Goal: Task Accomplishment & Management: Use online tool/utility

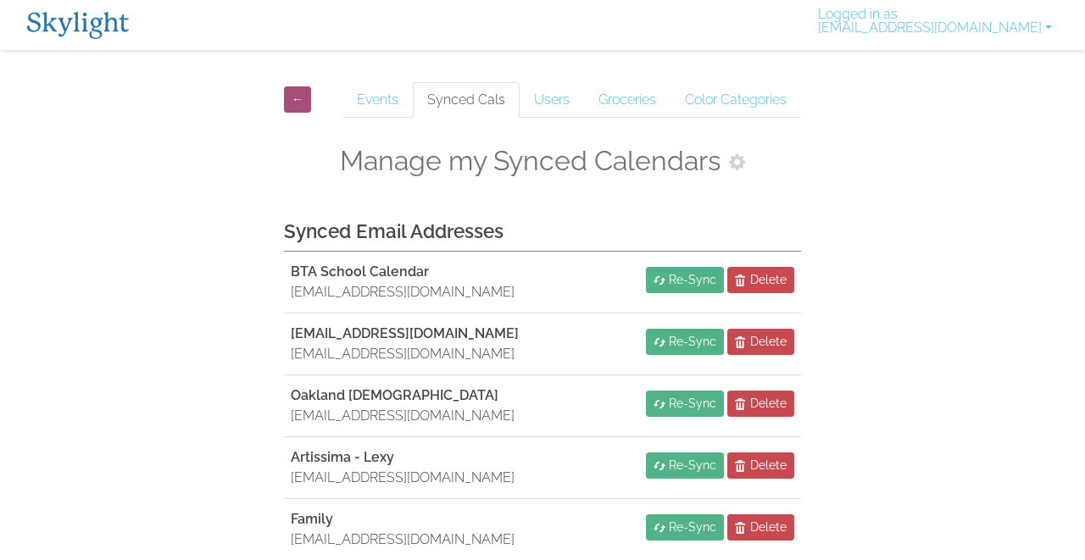
scroll to position [411, 0]
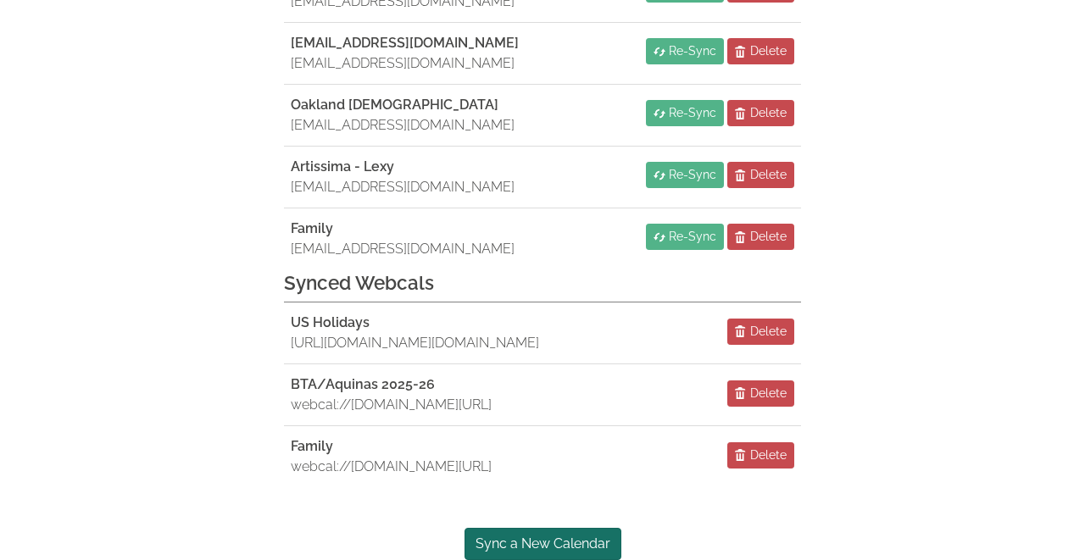
click at [561, 539] on link "Sync a New Calendar" at bounding box center [542, 544] width 157 height 32
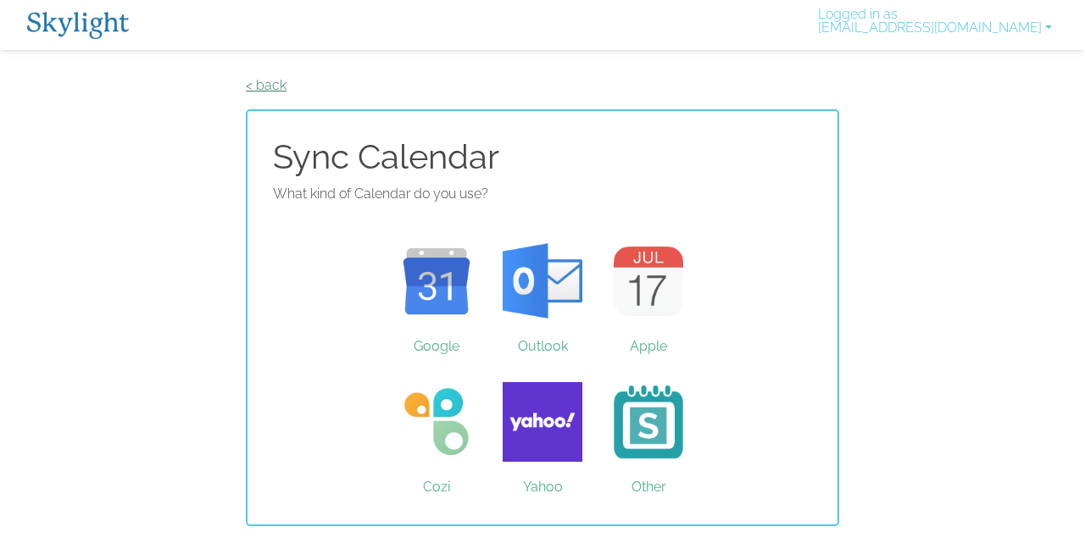
click at [267, 80] on link "< back" at bounding box center [266, 85] width 41 height 16
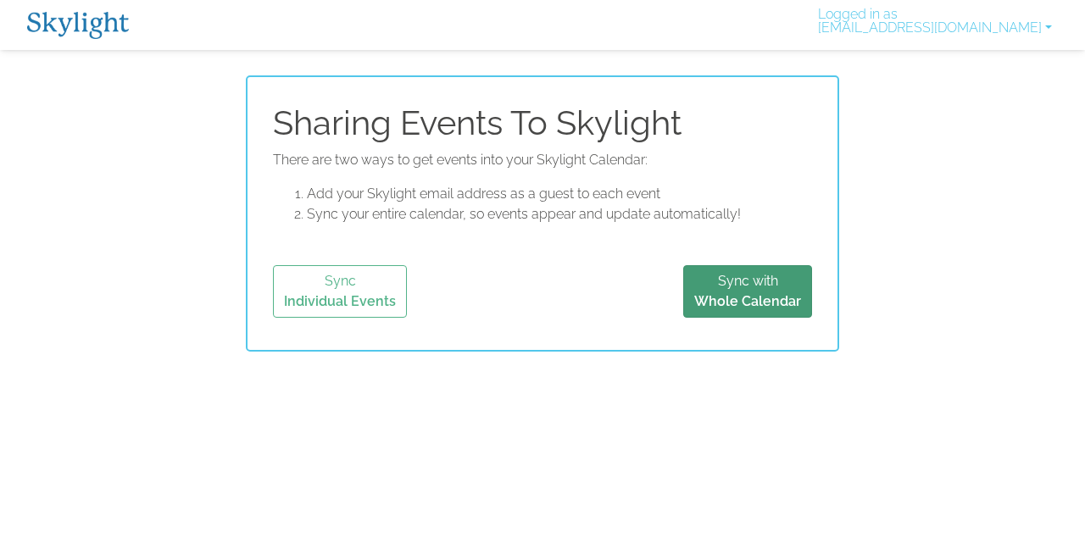
click at [716, 284] on button "Sync with Whole Calendar" at bounding box center [747, 291] width 129 height 53
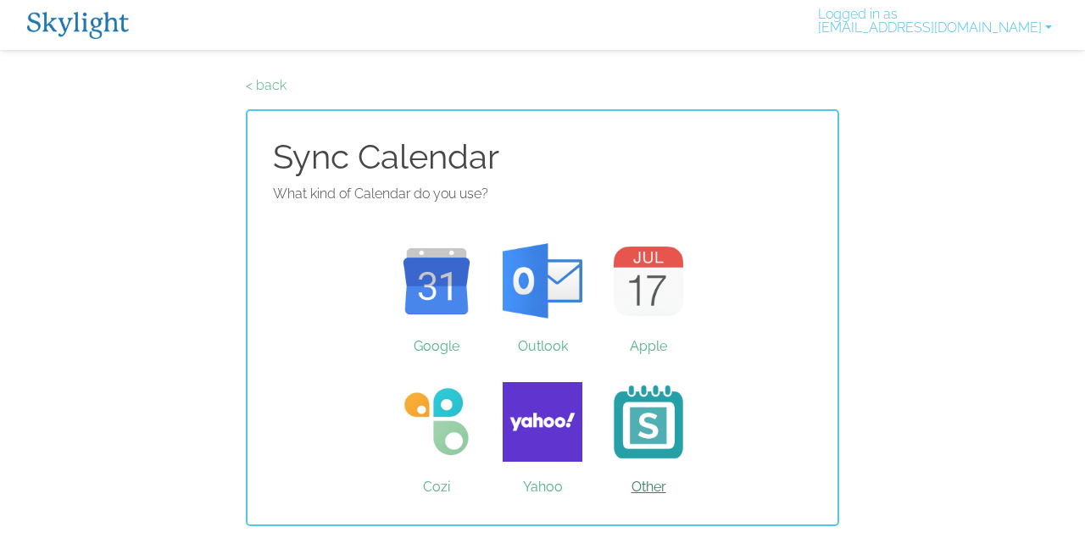
click at [658, 421] on link "Other" at bounding box center [649, 421] width 106 height 127
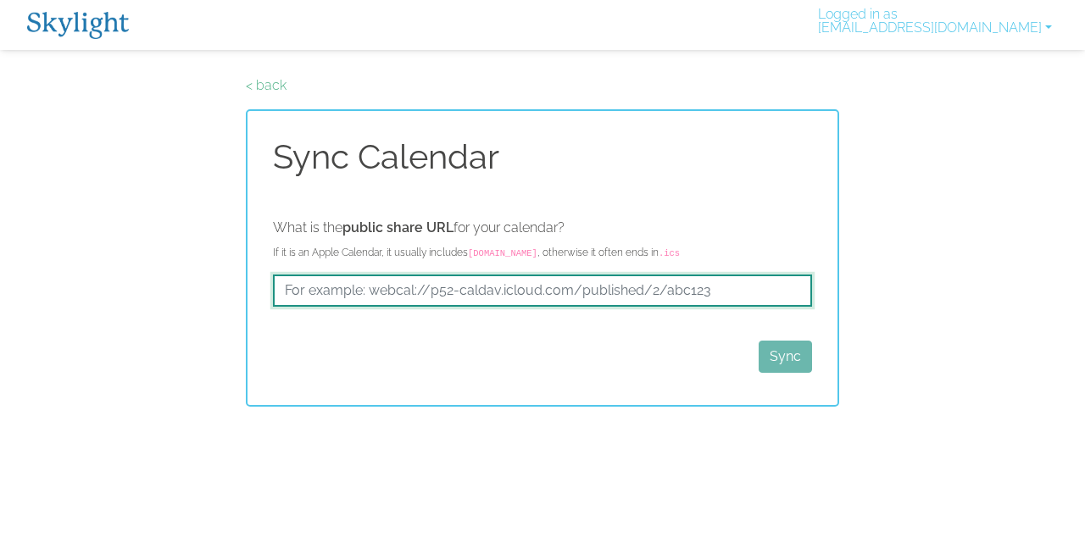
click at [639, 288] on input "text" at bounding box center [542, 291] width 539 height 32
paste input "webcal://api.team-manager.gc.com/ics-calendar-documents/user/e536bd23-431b-4566…"
type input "webcal://api.team-manager.gc.com/ics-calendar-documents/user/e536bd23-431b-4566…"
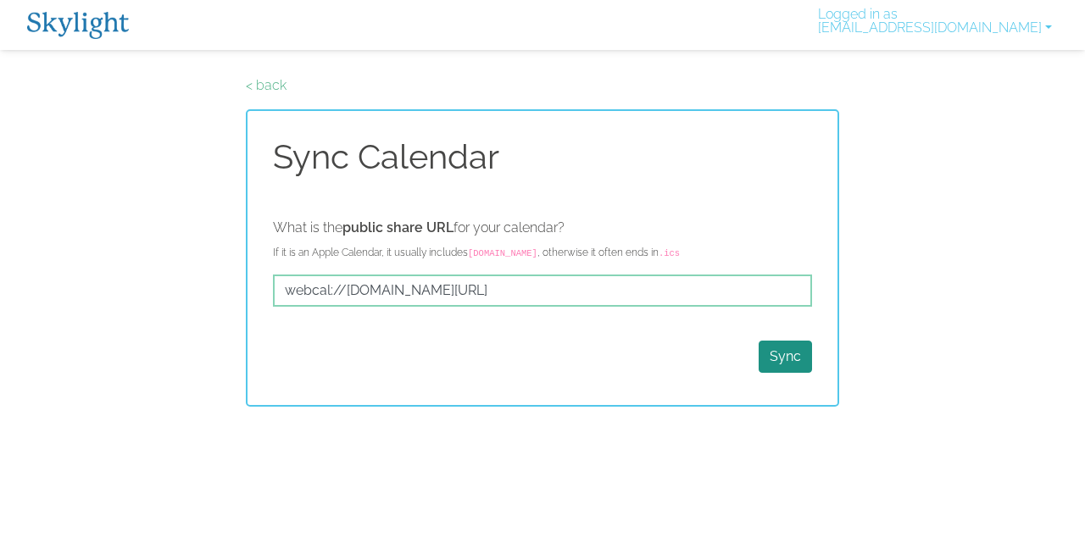
click at [780, 358] on button "Sync" at bounding box center [784, 357] width 53 height 32
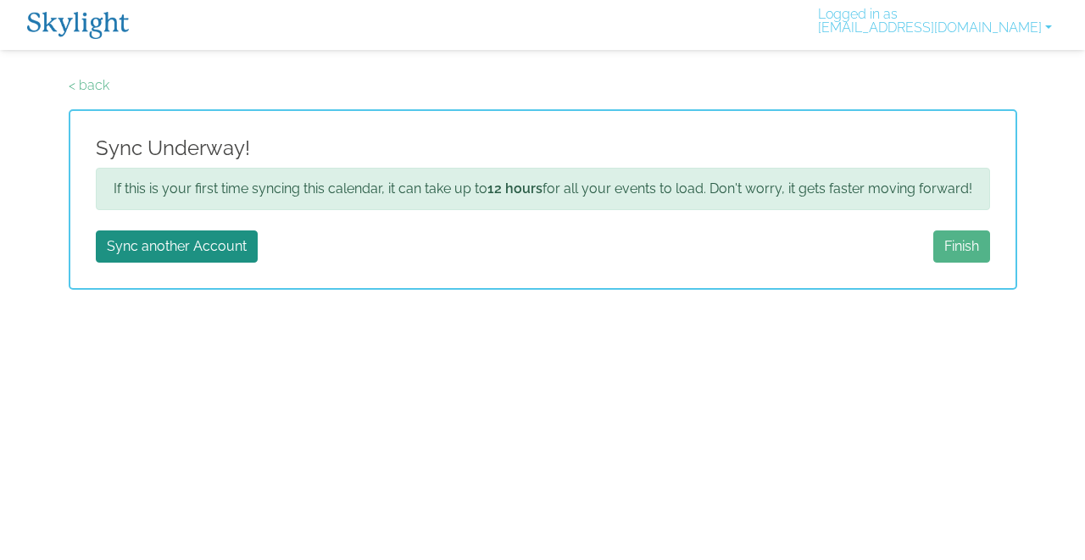
click at [951, 237] on link "Finish" at bounding box center [961, 246] width 57 height 32
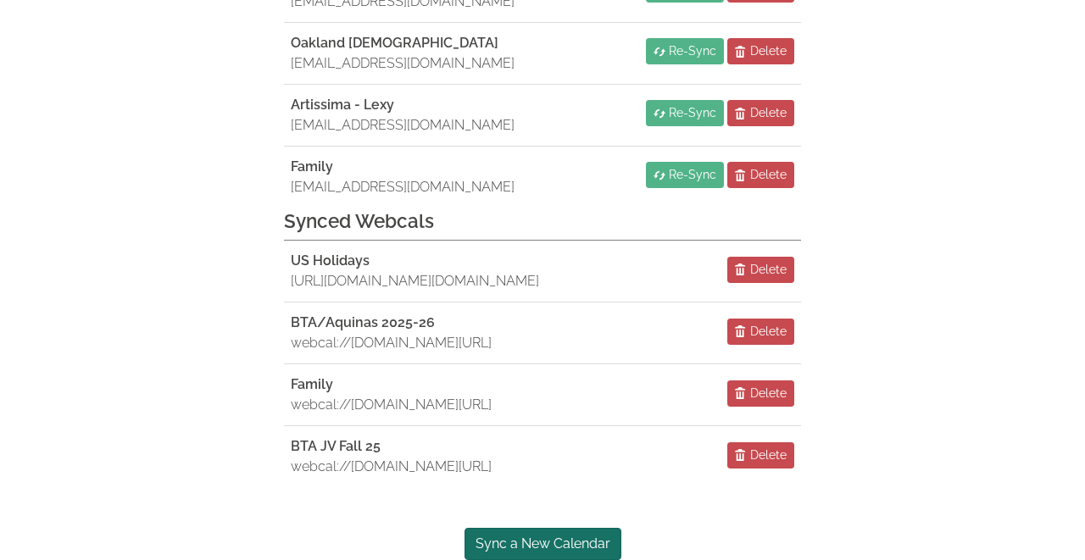
scroll to position [534, 0]
click at [524, 552] on link "Sync a New Calendar" at bounding box center [542, 544] width 157 height 32
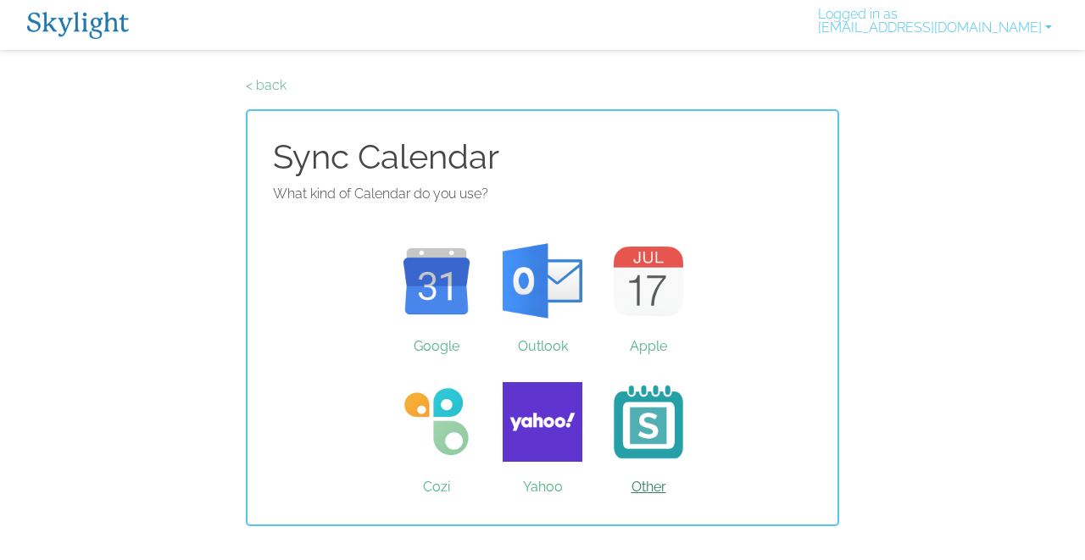
click at [645, 434] on link "Other" at bounding box center [649, 421] width 106 height 127
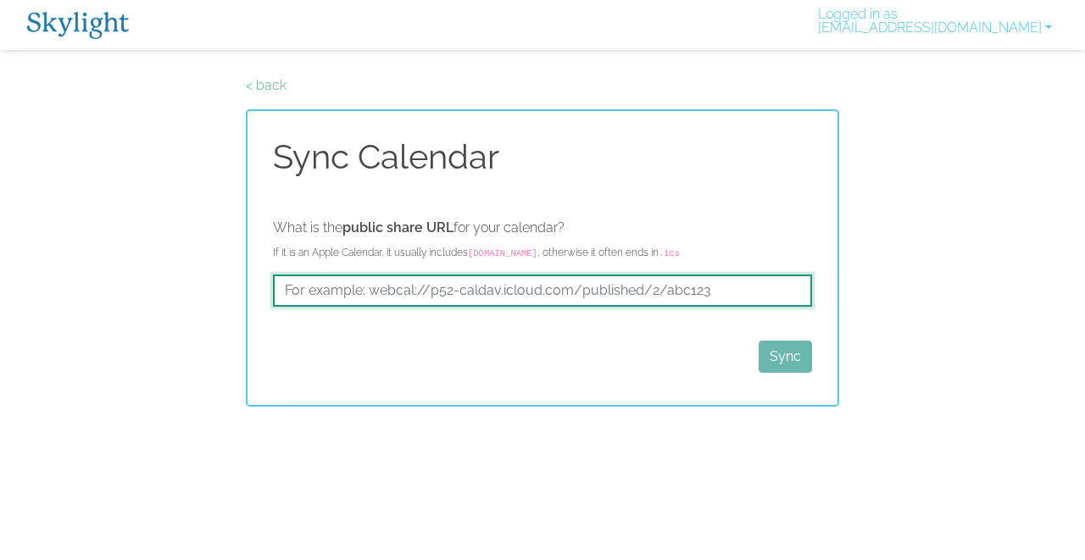
click at [654, 286] on input "text" at bounding box center [542, 291] width 539 height 32
paste input "webcal://[DOMAIN_NAME][URL]"
type input "webcal://[DOMAIN_NAME][URL]"
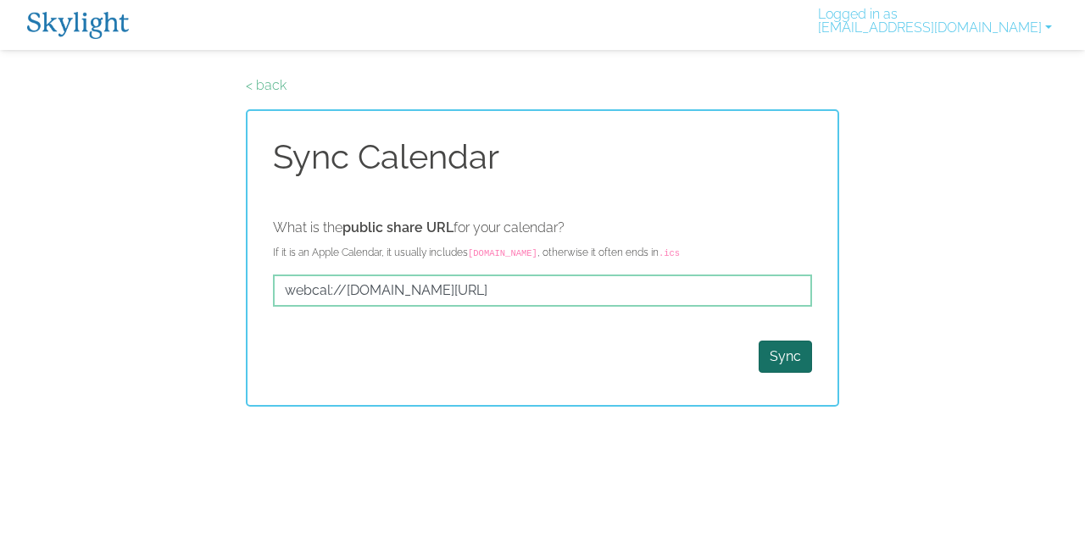
click at [771, 354] on button "Sync" at bounding box center [784, 357] width 53 height 32
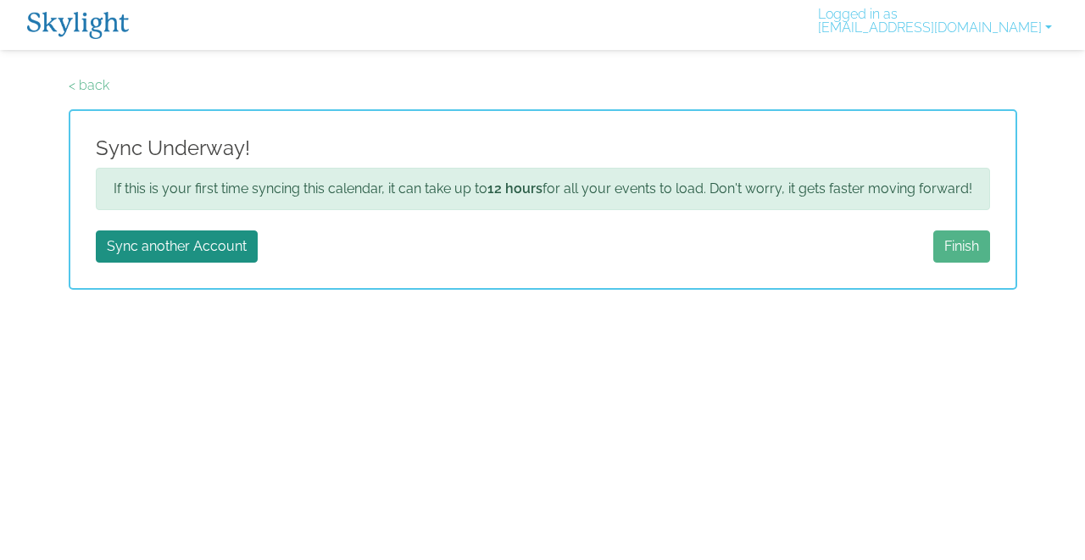
click at [948, 243] on link "Finish" at bounding box center [961, 246] width 57 height 32
